Goal: Information Seeking & Learning: Check status

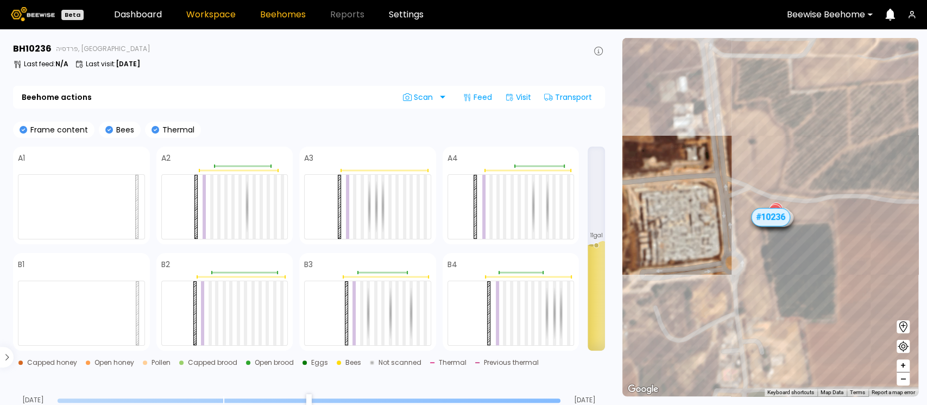
click at [195, 11] on link "Workspace" at bounding box center [210, 14] width 49 height 9
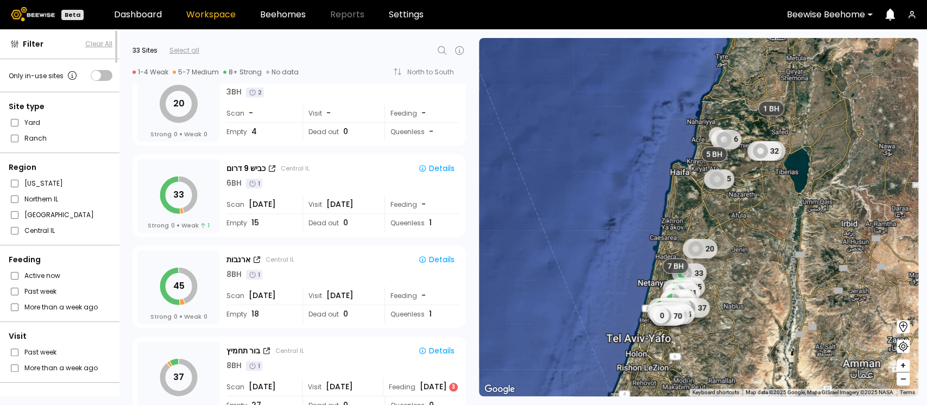
scroll to position [482, 0]
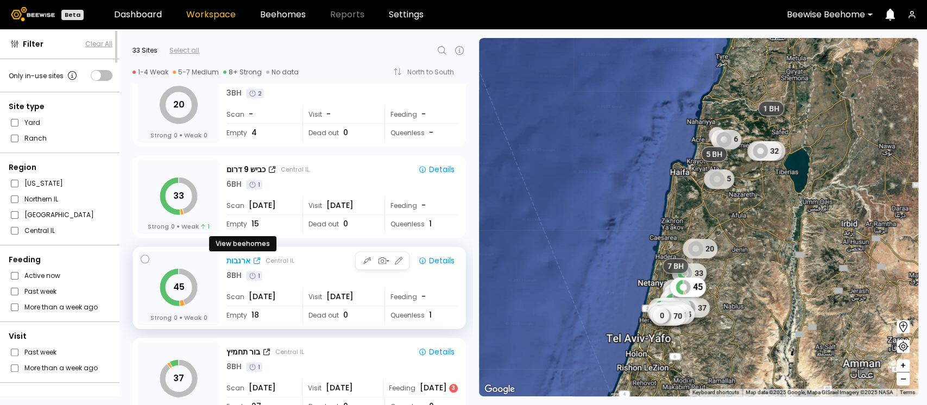
click at [231, 261] on div "ארנבות" at bounding box center [238, 260] width 24 height 11
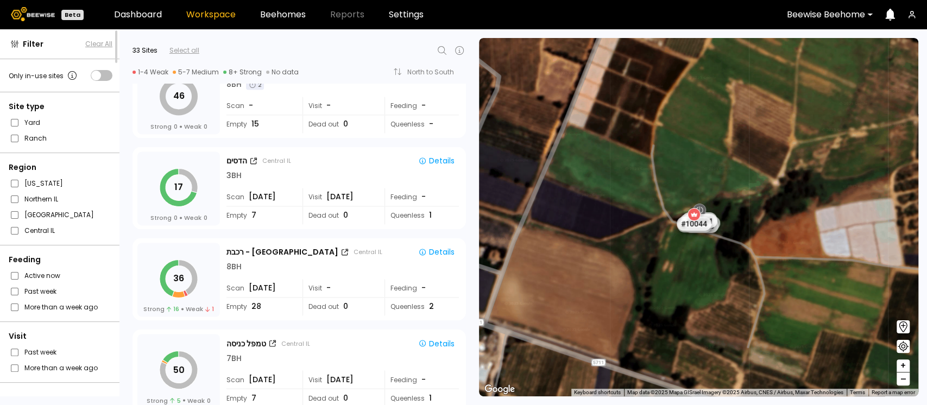
scroll to position [1136, 0]
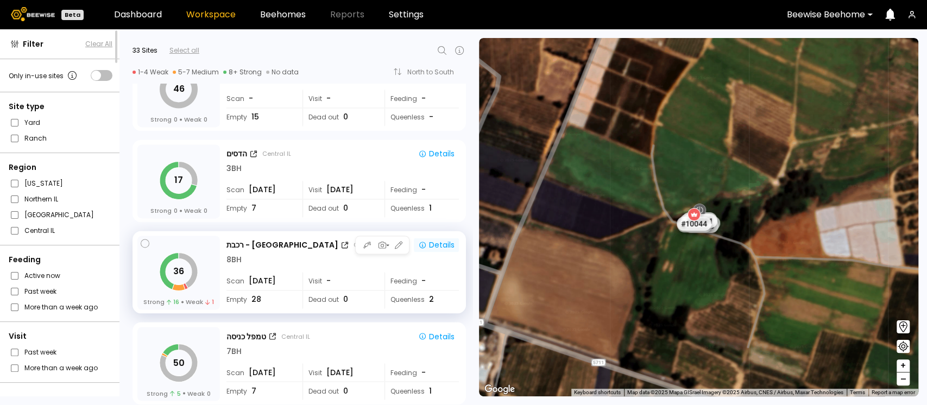
click at [439, 245] on div "Details" at bounding box center [436, 245] width 36 height 10
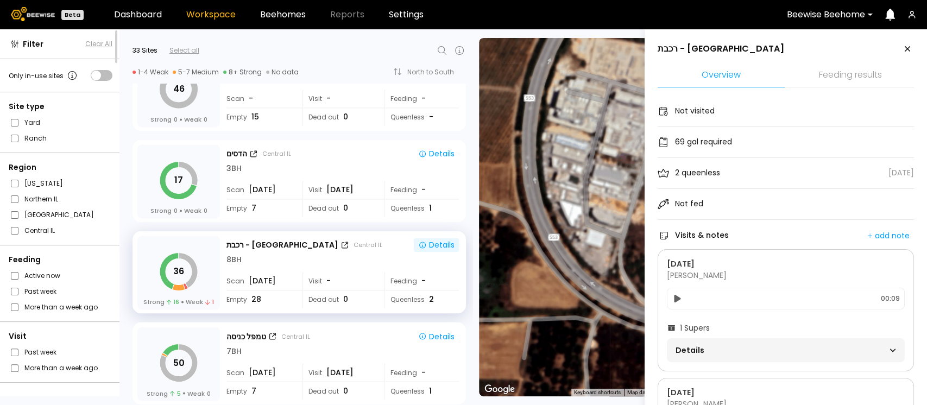
click at [852, 73] on li "Feeding results" at bounding box center [850, 75] width 127 height 23
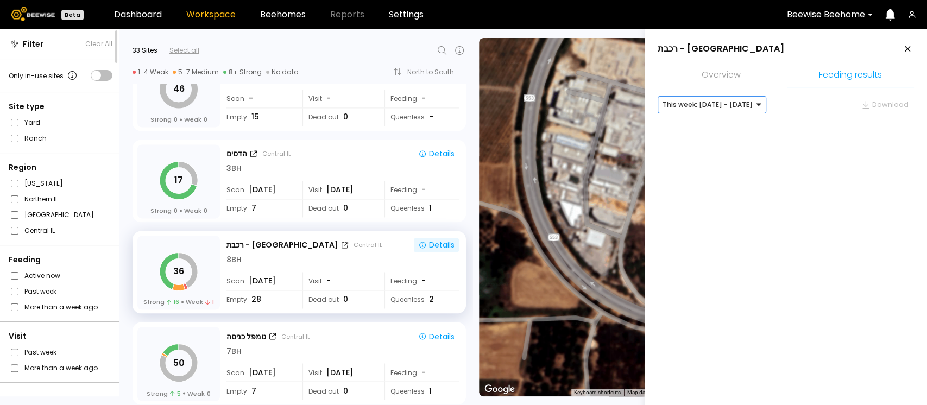
click at [690, 109] on div at bounding box center [707, 105] width 90 height 10
click at [693, 146] on div "Last month: Jul - Aug 2025" at bounding box center [712, 143] width 96 height 7
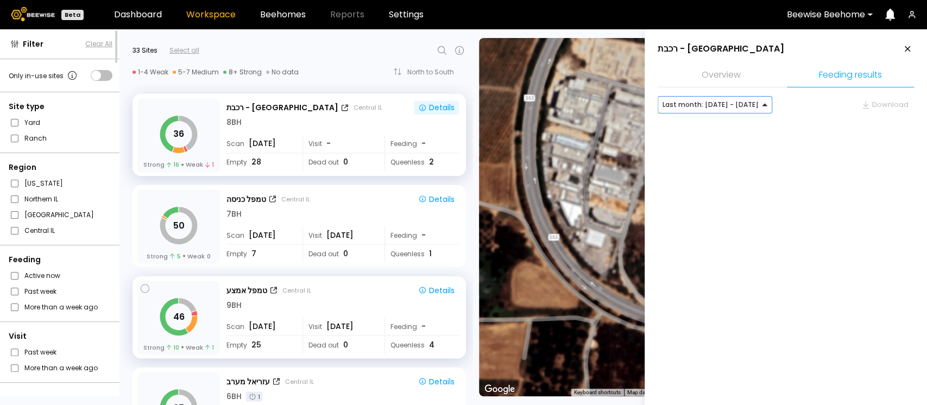
scroll to position [1555, 0]
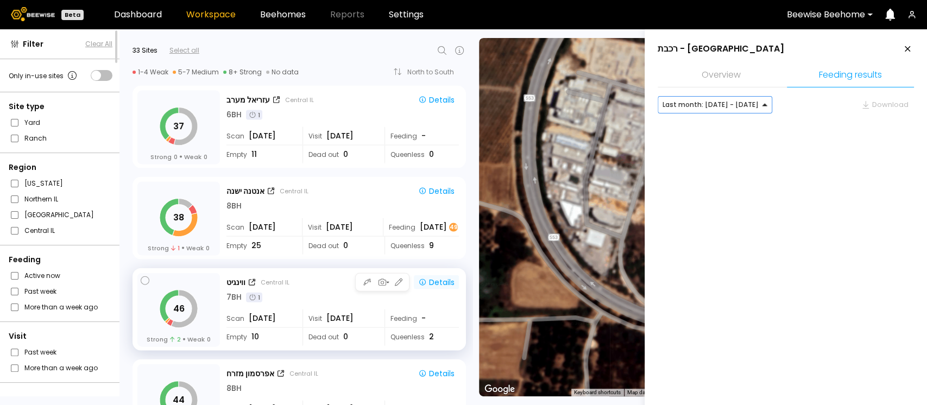
click at [430, 283] on div "Details" at bounding box center [436, 282] width 36 height 10
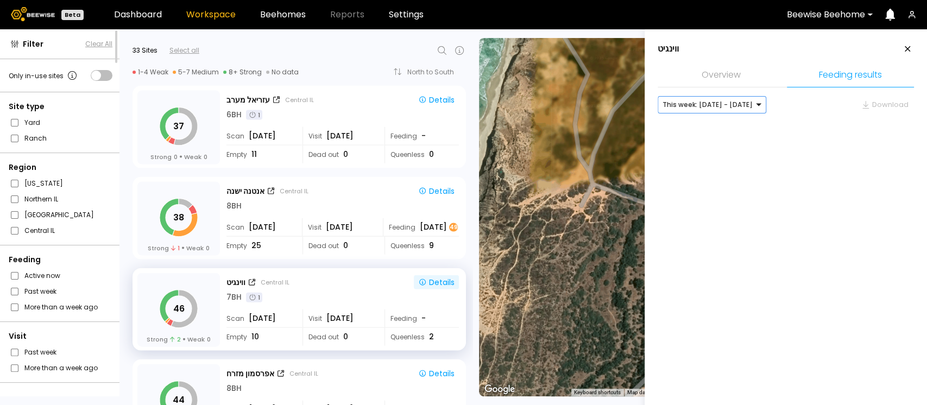
click at [766, 105] on div at bounding box center [766, 105] width 0 height 0
click at [708, 140] on div "Last month: Jul - Aug 2025" at bounding box center [712, 143] width 96 height 7
click at [717, 103] on div at bounding box center [710, 105] width 96 height 10
click at [704, 121] on div "This week: Aug 17 - Aug 23" at bounding box center [715, 127] width 115 height 15
click at [674, 126] on div "This week: Aug 17 - Aug 23" at bounding box center [715, 127] width 102 height 7
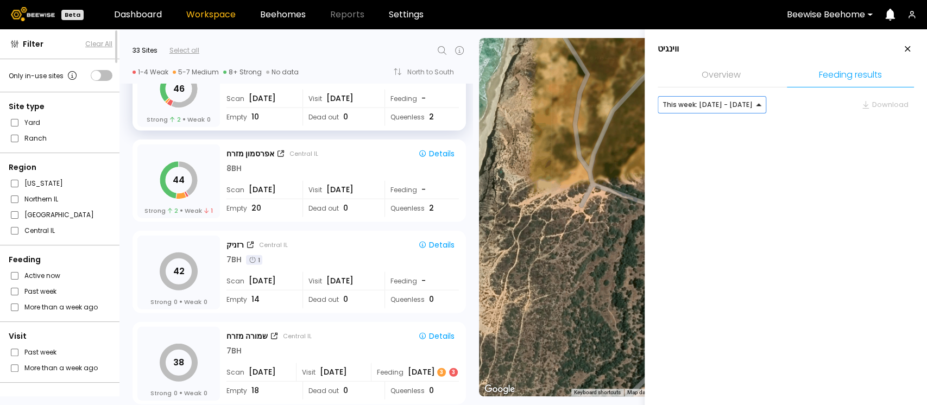
scroll to position [1927, 0]
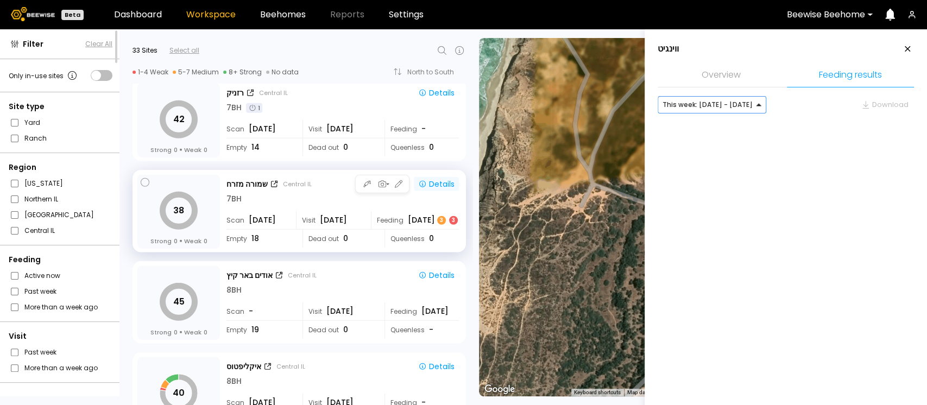
click at [440, 181] on div "Details" at bounding box center [436, 184] width 36 height 10
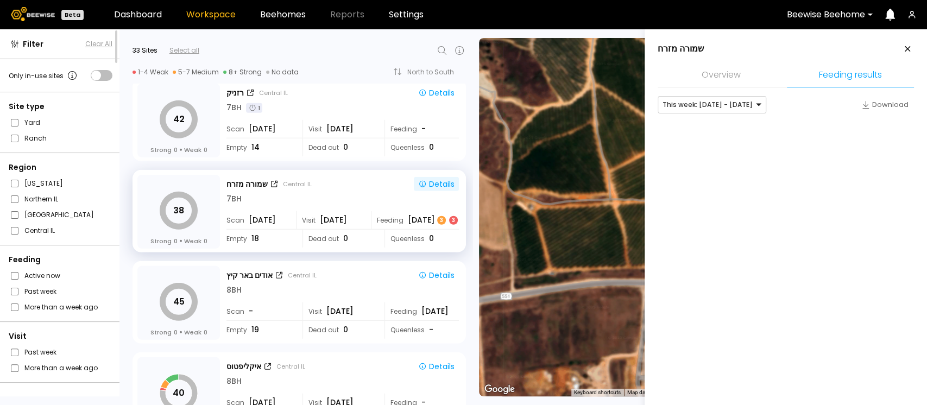
click at [838, 70] on li "Feeding results" at bounding box center [850, 75] width 127 height 23
click at [887, 105] on div "Download" at bounding box center [884, 104] width 47 height 11
click at [249, 182] on div "שמורה מזרח" at bounding box center [246, 184] width 41 height 11
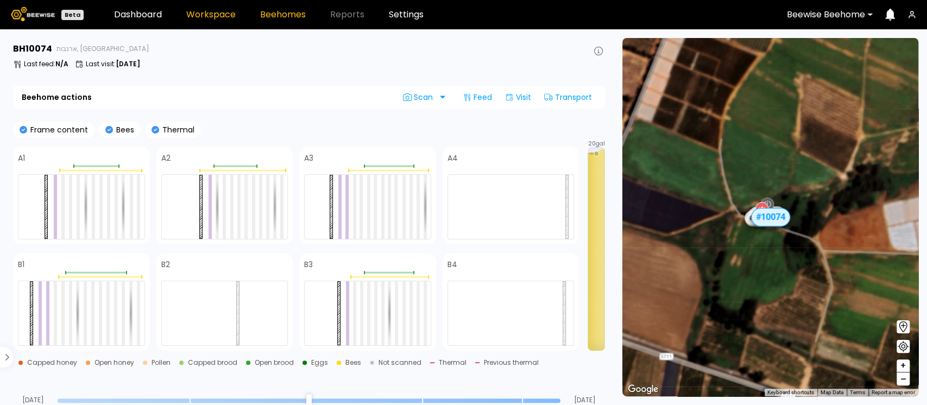
click at [213, 18] on link "Workspace" at bounding box center [210, 14] width 49 height 9
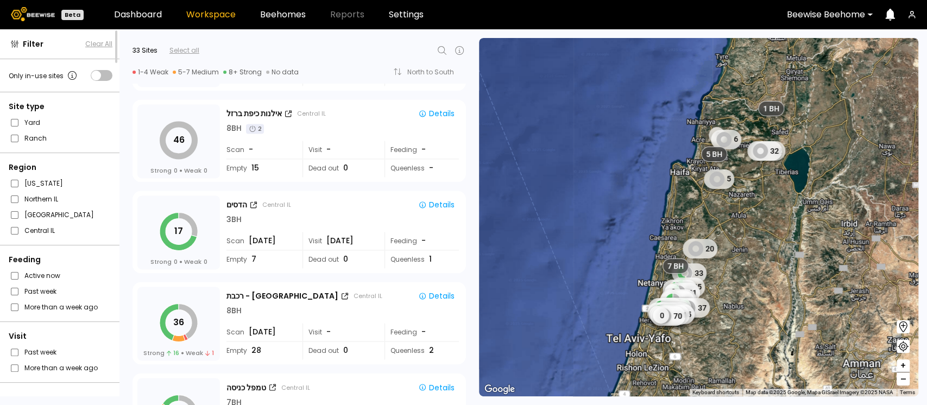
scroll to position [1087, 0]
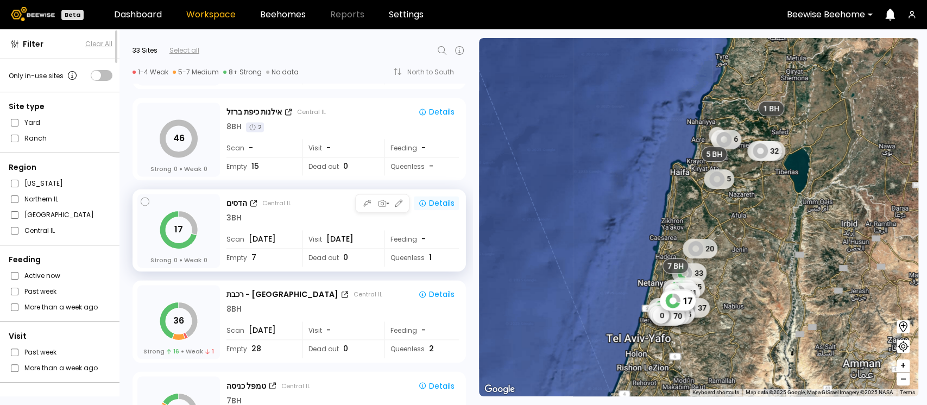
click at [438, 198] on div "Details" at bounding box center [436, 203] width 36 height 10
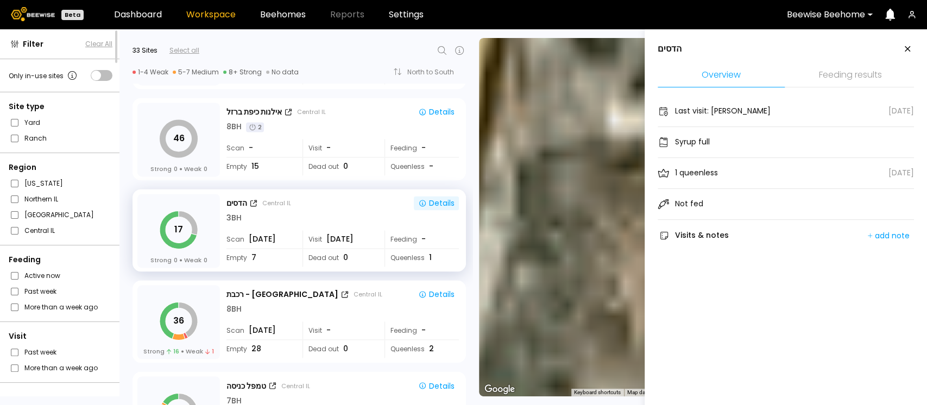
click at [845, 73] on li "Feeding results" at bounding box center [850, 75] width 127 height 23
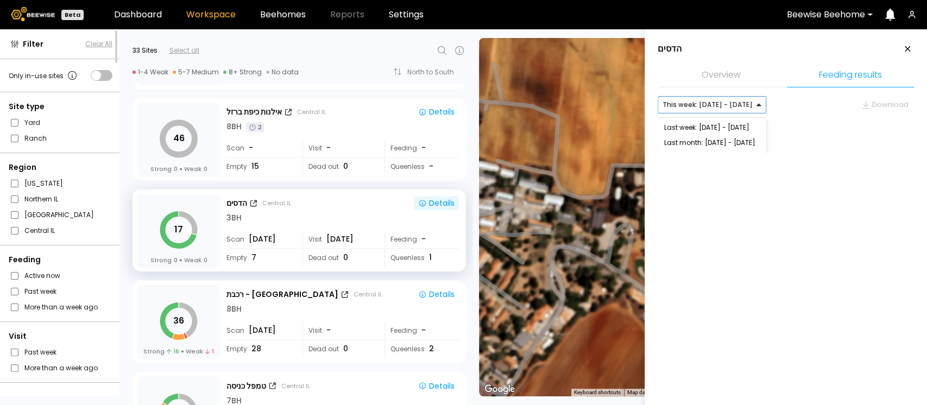
click at [730, 105] on div at bounding box center [707, 105] width 90 height 10
click at [718, 124] on div "Last week: Aug 10 - Aug 16" at bounding box center [712, 127] width 96 height 7
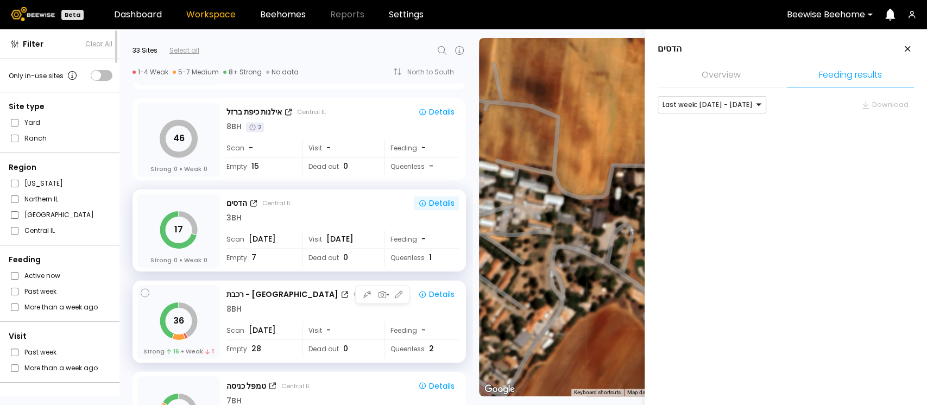
scroll to position [1153, 0]
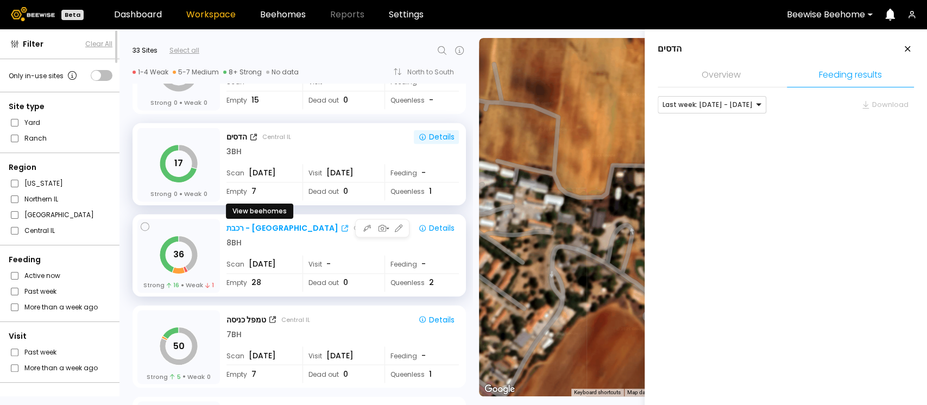
click at [261, 229] on div "רכבת - בית יהושוע" at bounding box center [282, 228] width 112 height 11
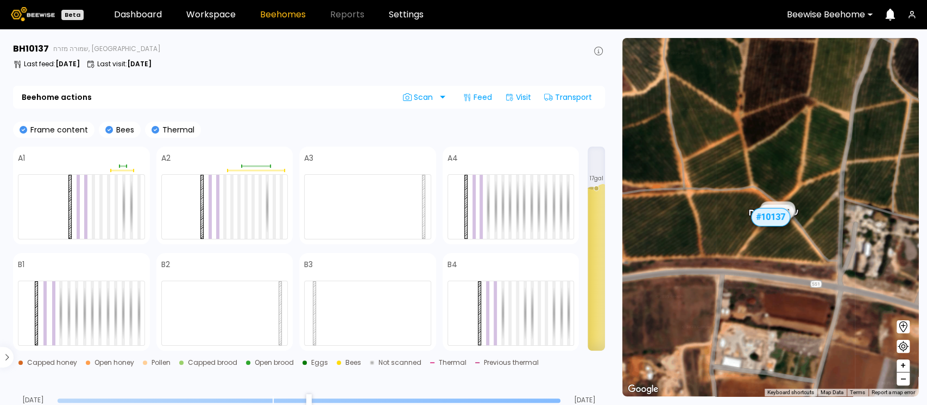
click at [205, 5] on header "Beta Dashboard Workspace Beehomes Reports Settings Beewise Beehome" at bounding box center [463, 14] width 927 height 29
click at [203, 10] on link "Workspace" at bounding box center [210, 14] width 49 height 9
